Goal: Task Accomplishment & Management: Manage account settings

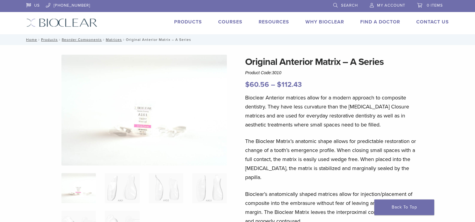
click at [390, 4] on span "My Account" at bounding box center [391, 5] width 28 height 5
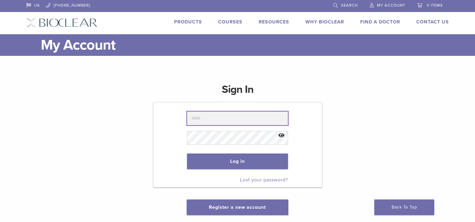
click at [235, 118] on input "text" at bounding box center [237, 118] width 101 height 14
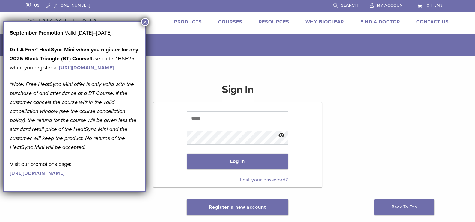
click at [145, 23] on button "×" at bounding box center [145, 22] width 8 height 8
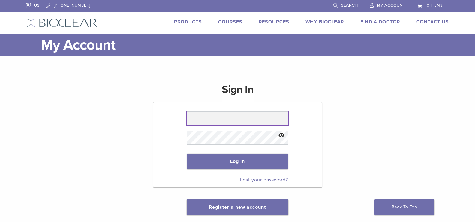
click at [252, 117] on input "text" at bounding box center [237, 118] width 101 height 14
type input "**********"
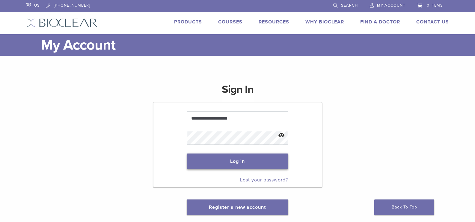
click at [230, 162] on button "Log in" at bounding box center [237, 161] width 101 height 16
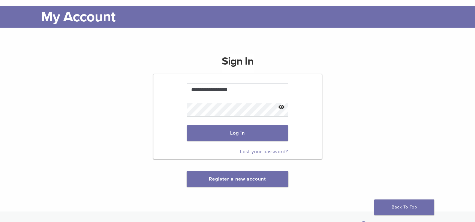
scroll to position [60, 0]
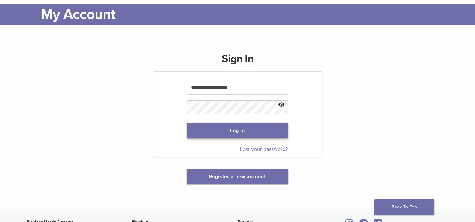
click at [237, 127] on button "Log in" at bounding box center [237, 131] width 101 height 16
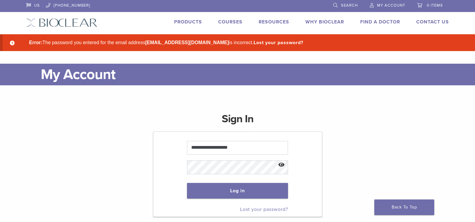
click at [254, 208] on link "Lost your password?" at bounding box center [264, 209] width 48 height 6
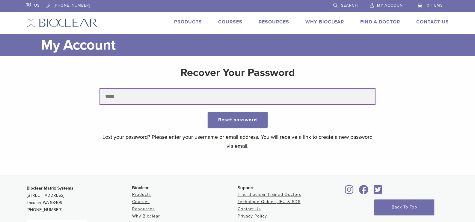
click at [147, 95] on input "text" at bounding box center [237, 96] width 275 height 16
type input "**********"
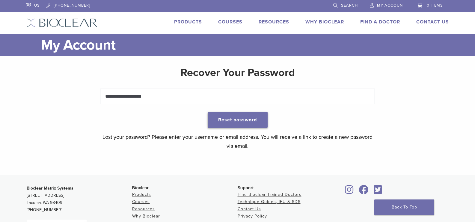
click at [231, 115] on button "Reset password" at bounding box center [238, 120] width 60 height 16
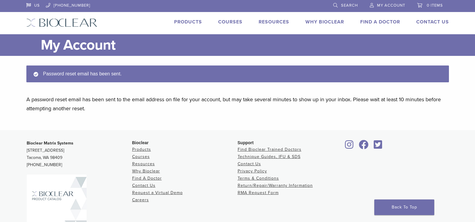
click at [390, 1] on link "My Account" at bounding box center [387, 4] width 35 height 9
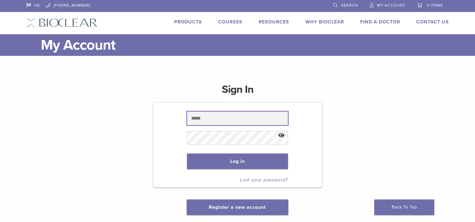
click at [230, 116] on input "text" at bounding box center [237, 118] width 101 height 14
type input "**********"
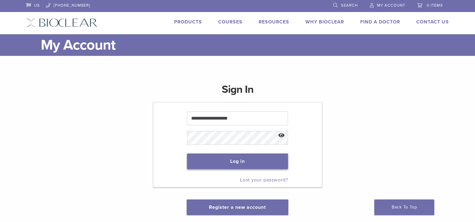
click at [240, 162] on button "Log in" at bounding box center [237, 161] width 101 height 16
